Goal: Communication & Community: Participate in discussion

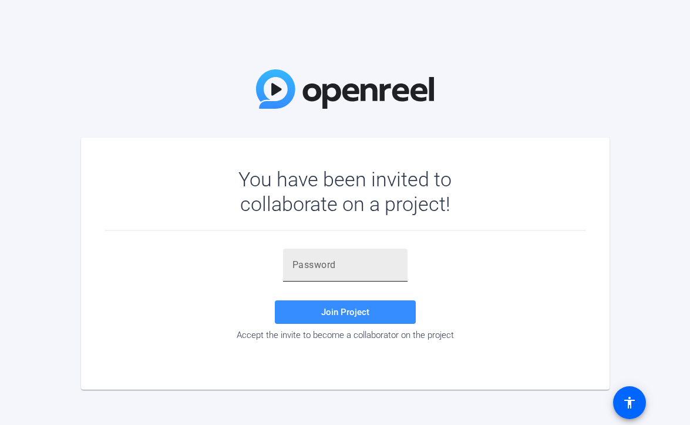
click at [304, 259] on input "text" at bounding box center [346, 265] width 106 height 14
paste input "KWy+L."
type input "KWy+L."
click at [337, 316] on span "Join Project" at bounding box center [345, 312] width 48 height 11
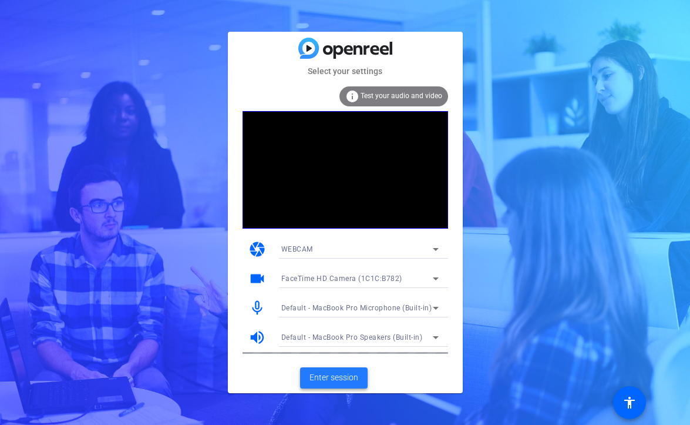
click at [335, 381] on span "Enter session" at bounding box center [334, 377] width 49 height 12
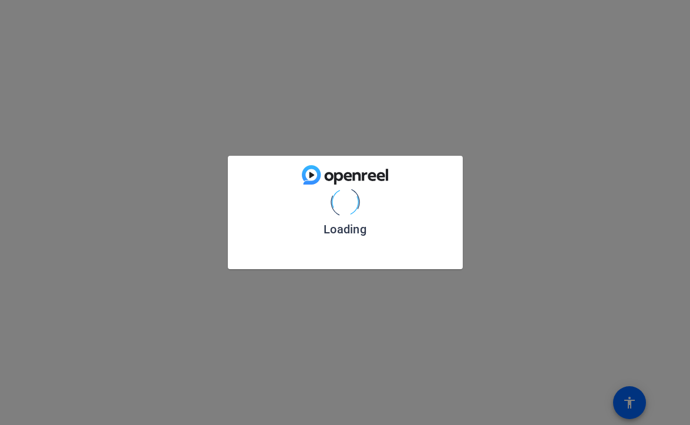
click at [335, 381] on div "Loading" at bounding box center [345, 212] width 690 height 425
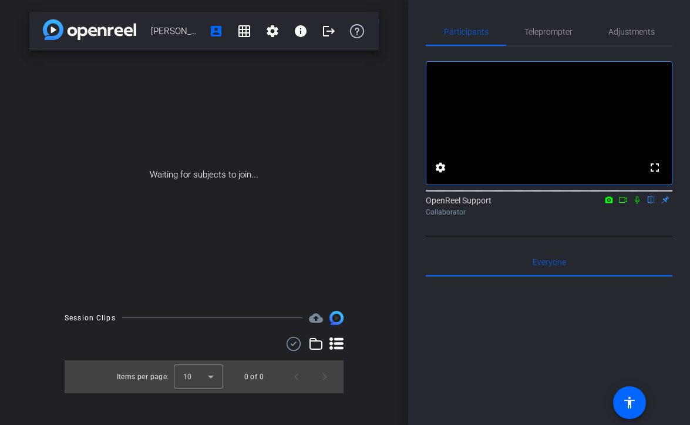
click at [623, 203] on icon at bounding box center [623, 200] width 8 height 6
click at [649, 204] on icon at bounding box center [651, 200] width 9 height 8
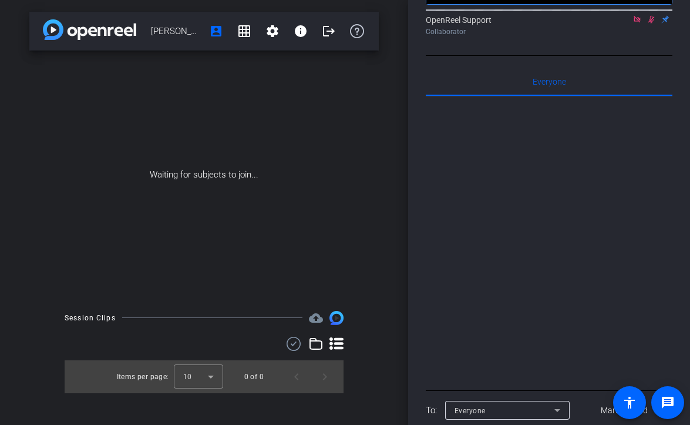
scroll to position [245, 0]
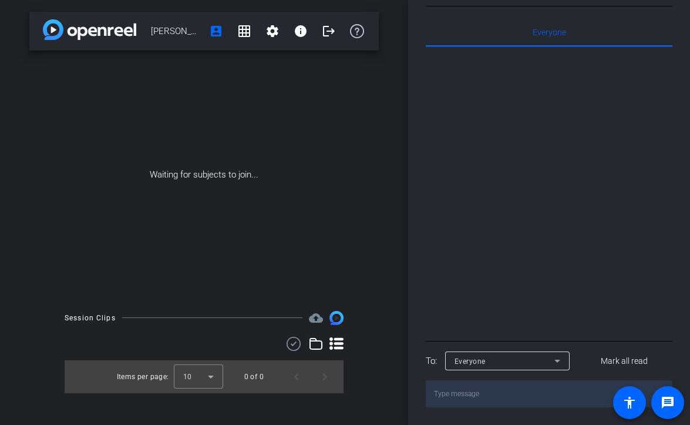
click at [530, 395] on textarea at bounding box center [549, 393] width 247 height 27
click at [530, 362] on div "Everyone" at bounding box center [505, 361] width 100 height 15
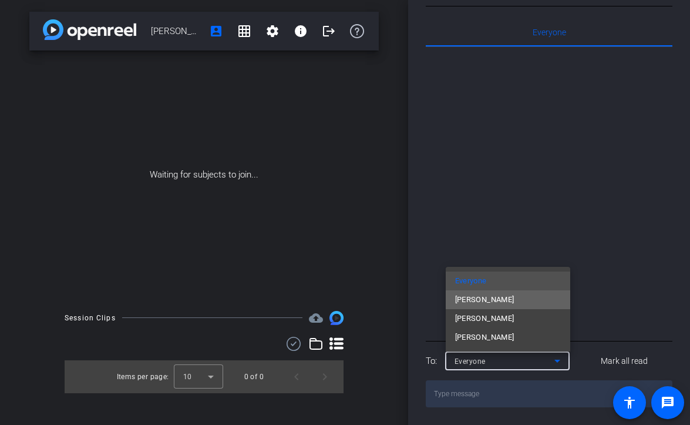
click at [519, 304] on mat-option "Katrina Willert" at bounding box center [508, 299] width 125 height 19
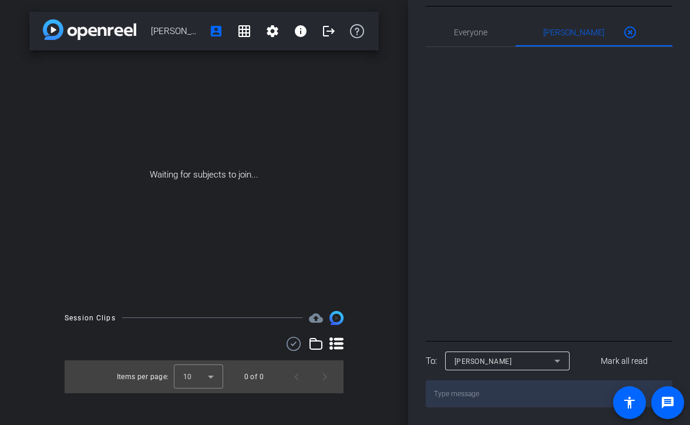
click at [492, 389] on textarea at bounding box center [549, 393] width 247 height 27
type textarea "Hi Katrina! Are you in the session? If"
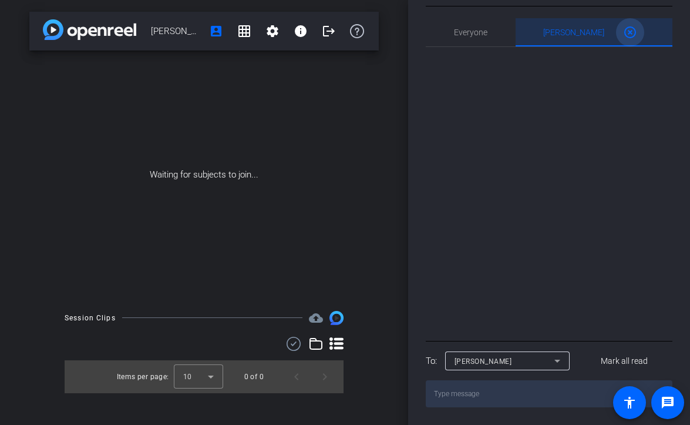
click at [623, 31] on mat-icon "highlight_off" at bounding box center [630, 32] width 14 height 14
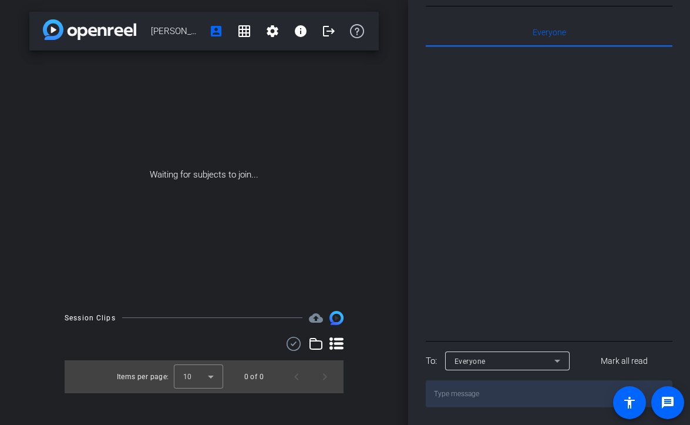
scroll to position [0, 0]
